Goal: Task Accomplishment & Management: Manage account settings

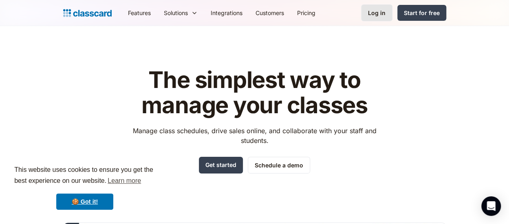
click at [379, 16] on div "Log in" at bounding box center [377, 13] width 18 height 9
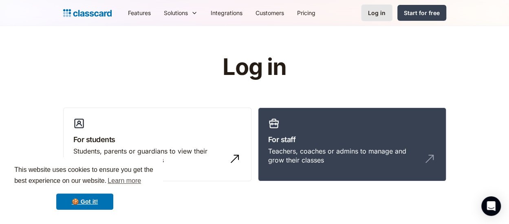
click at [379, 16] on div "Log in" at bounding box center [377, 13] width 18 height 9
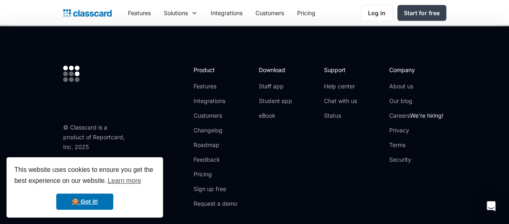
scroll to position [81, 0]
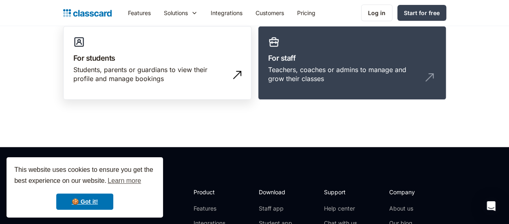
click at [192, 81] on div "Students, parents or guardians to view their profile and manage bookings" at bounding box center [148, 74] width 151 height 18
click at [140, 59] on h3 "For students" at bounding box center [157, 58] width 168 height 11
